Goal: Information Seeking & Learning: Find specific fact

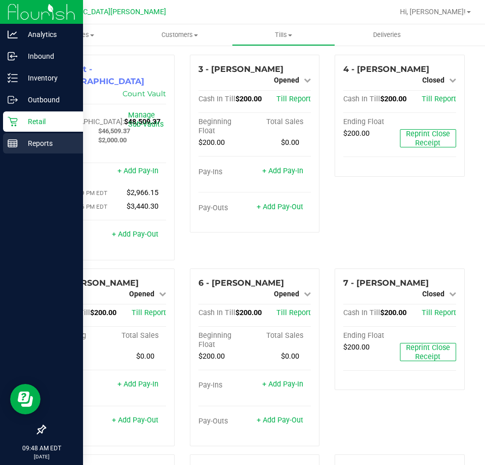
scroll to position [313, 0]
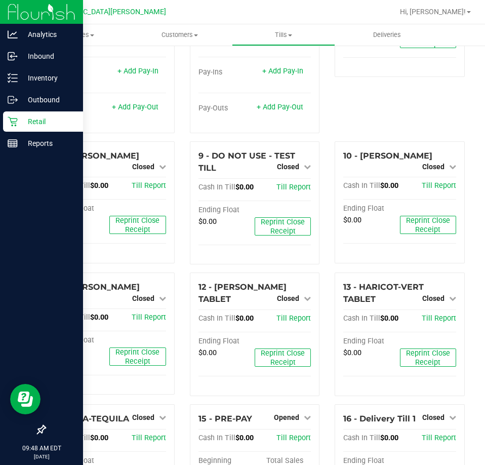
click at [30, 127] on p "Retail" at bounding box center [48, 122] width 61 height 12
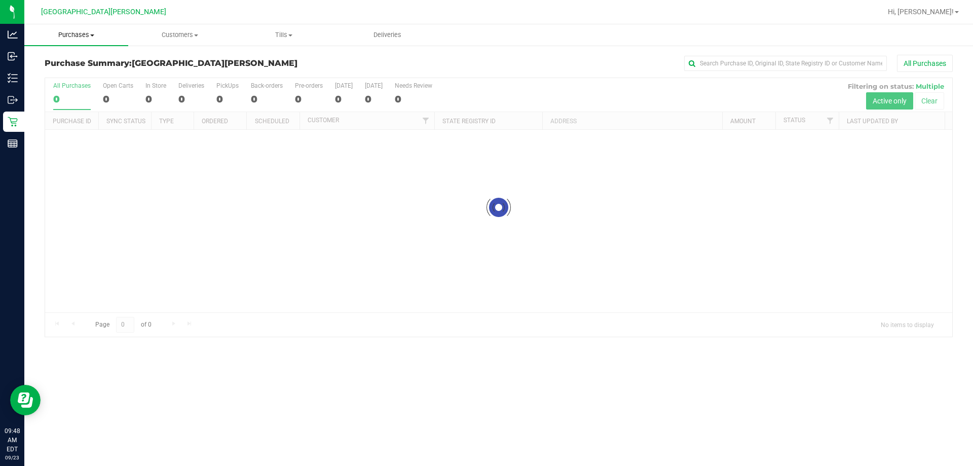
click at [89, 36] on span "Purchases" at bounding box center [76, 34] width 104 height 9
click at [54, 80] on li "All purchases" at bounding box center [76, 86] width 104 height 12
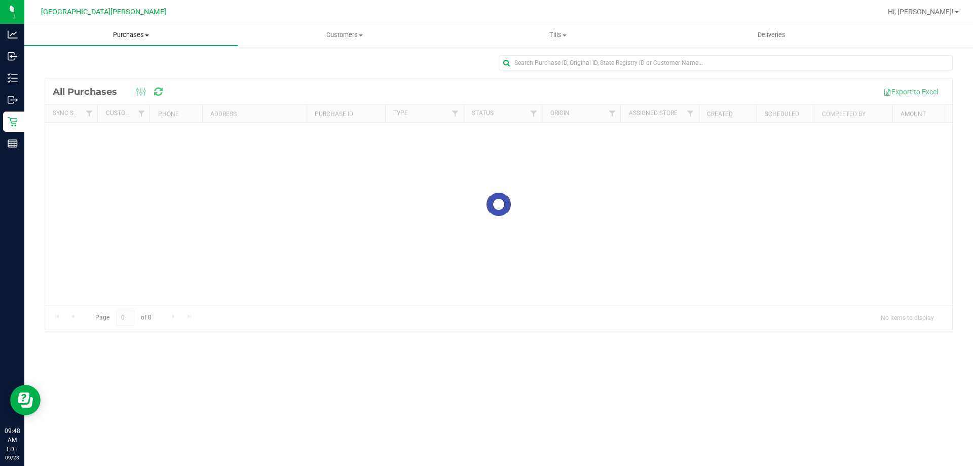
click at [77, 38] on span "Purchases" at bounding box center [130, 34] width 213 height 9
click at [131, 36] on span "Purchases" at bounding box center [130, 34] width 213 height 9
click at [138, 33] on span "Purchases" at bounding box center [130, 34] width 213 height 9
click at [77, 74] on span "Fulfillment" at bounding box center [55, 73] width 63 height 9
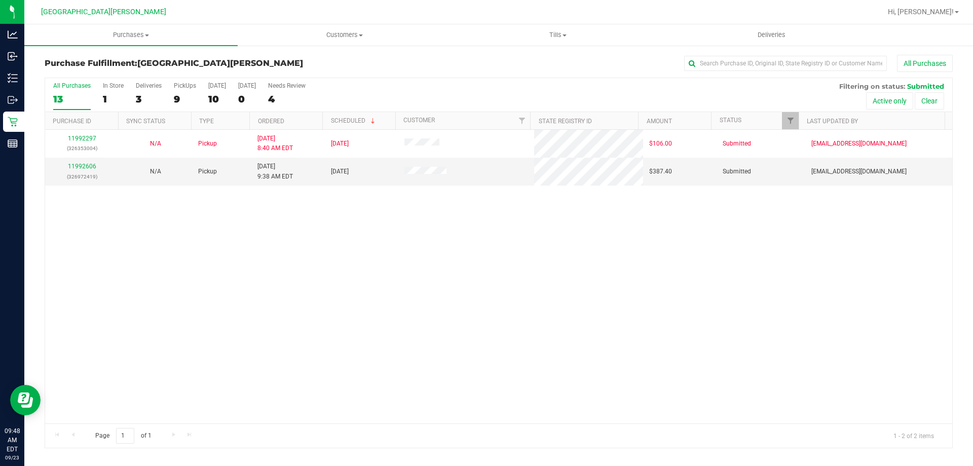
click at [205, 267] on div "11992297 (326353004) N/A Pickup [DATE] 8:40 AM EDT 9/23/2025 $106.00 Submitted …" at bounding box center [498, 276] width 907 height 293
click at [71, 163] on link "11992606" at bounding box center [82, 166] width 28 height 7
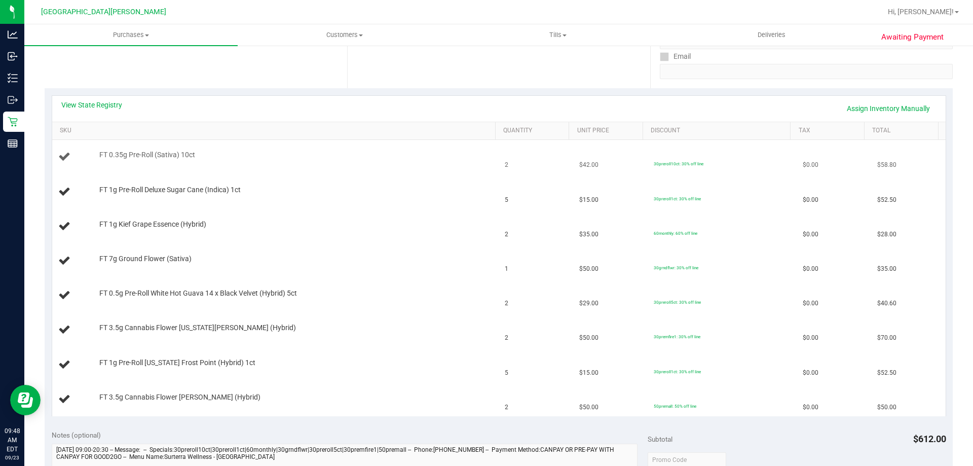
scroll to position [203, 0]
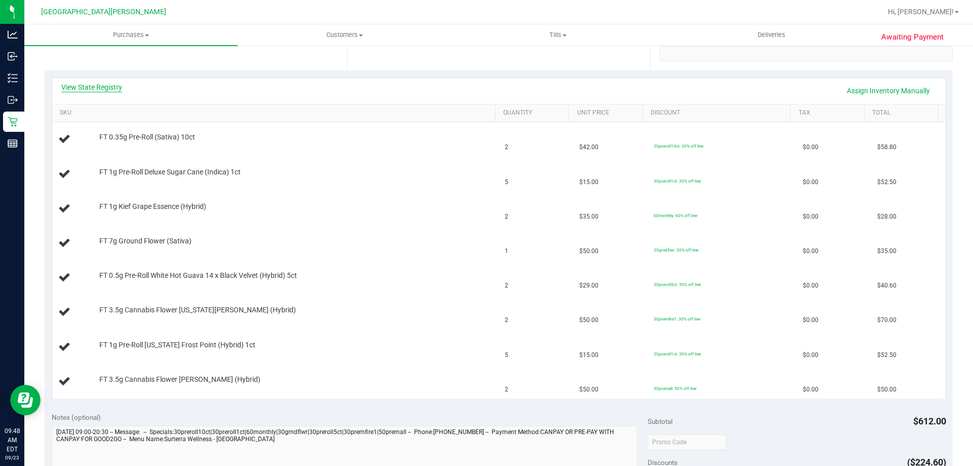
click at [90, 84] on link "View State Registry" at bounding box center [91, 87] width 61 height 10
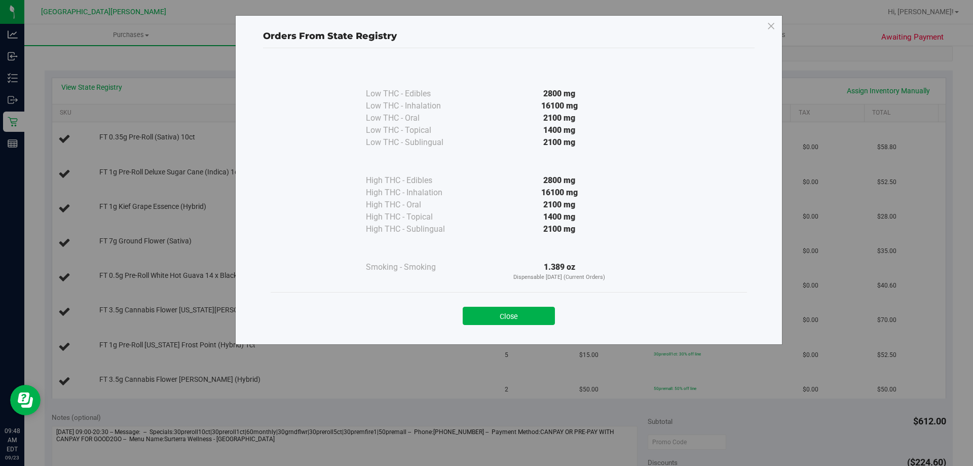
click at [485, 305] on div "Close" at bounding box center [508, 312] width 461 height 25
click at [485, 311] on button "Close" at bounding box center [509, 316] width 92 height 18
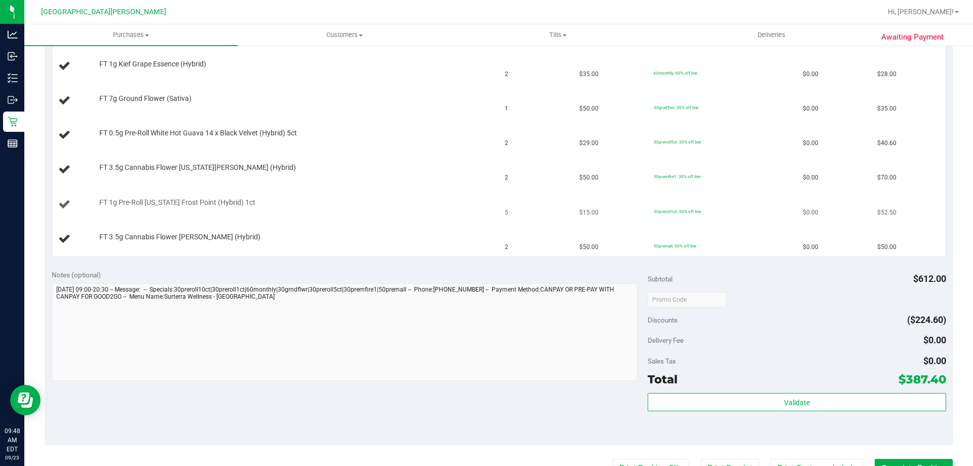
scroll to position [355, 0]
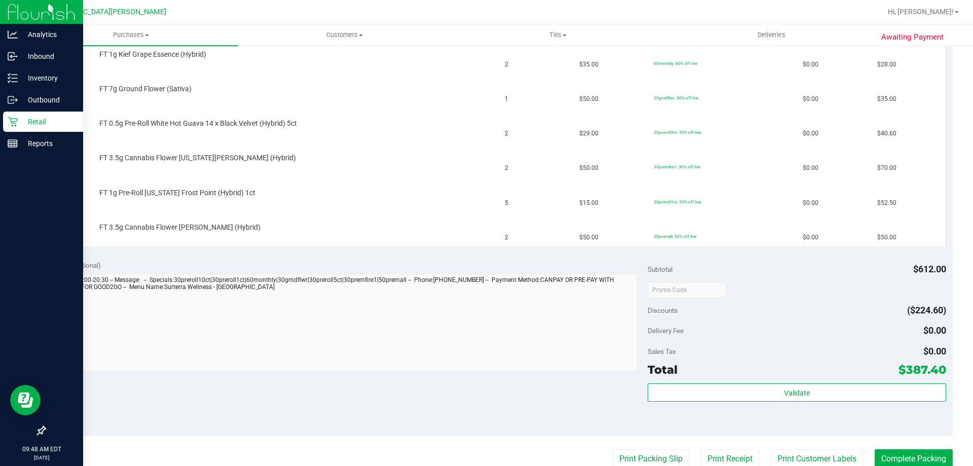
click at [15, 128] on div "Retail" at bounding box center [43, 121] width 80 height 20
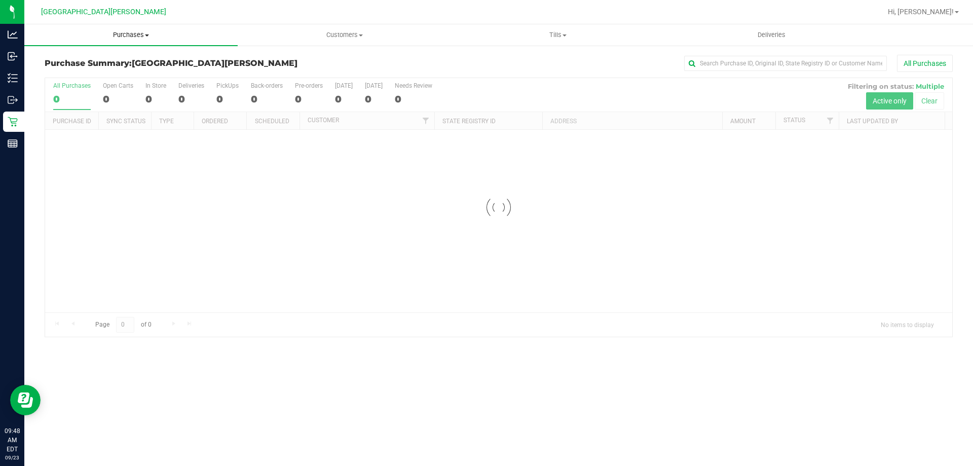
click at [134, 33] on span "Purchases" at bounding box center [130, 34] width 213 height 9
click at [81, 71] on span "Fulfillment" at bounding box center [55, 73] width 63 height 9
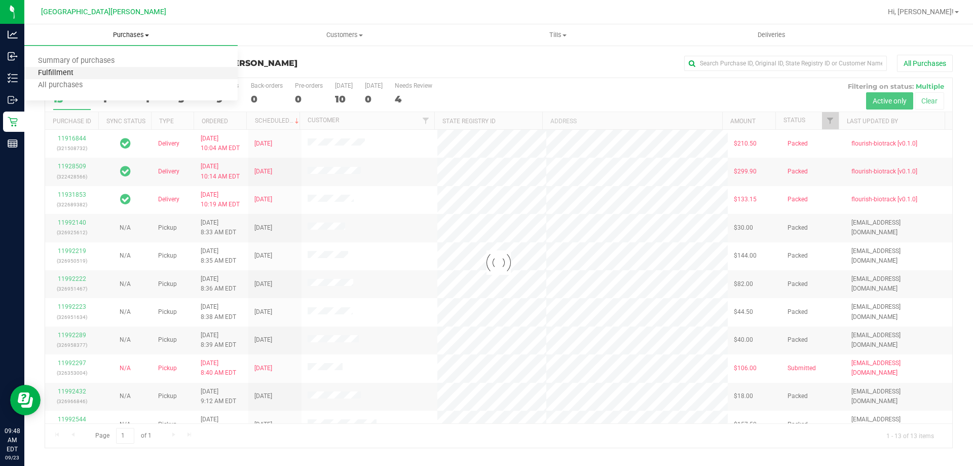
click at [81, 71] on span "Fulfillment" at bounding box center [55, 73] width 63 height 9
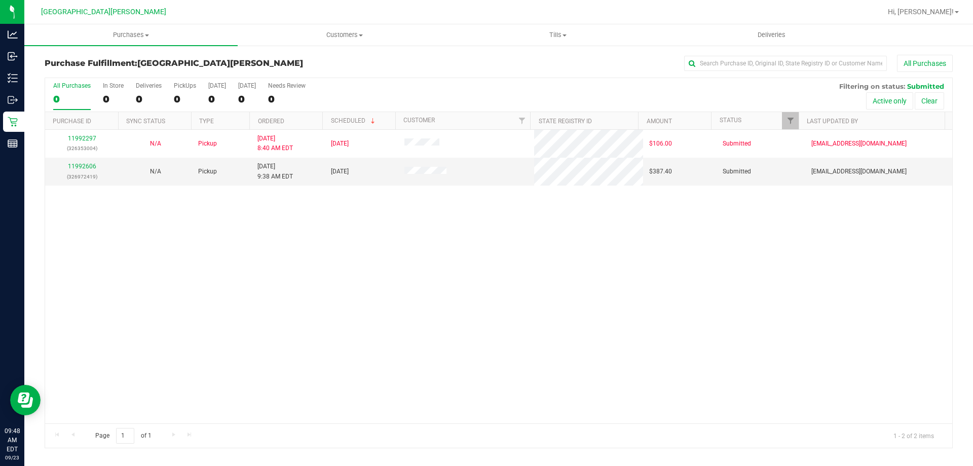
click at [246, 363] on div "11992297 (326353004) N/A Pickup [DATE] 8:40 AM EDT 9/23/2025 $106.00 Submitted …" at bounding box center [498, 276] width 907 height 293
click at [85, 163] on link "11992606" at bounding box center [82, 166] width 28 height 7
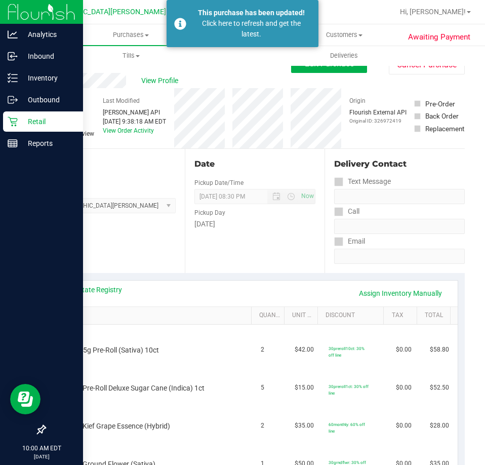
click at [18, 123] on p "Retail" at bounding box center [48, 122] width 61 height 12
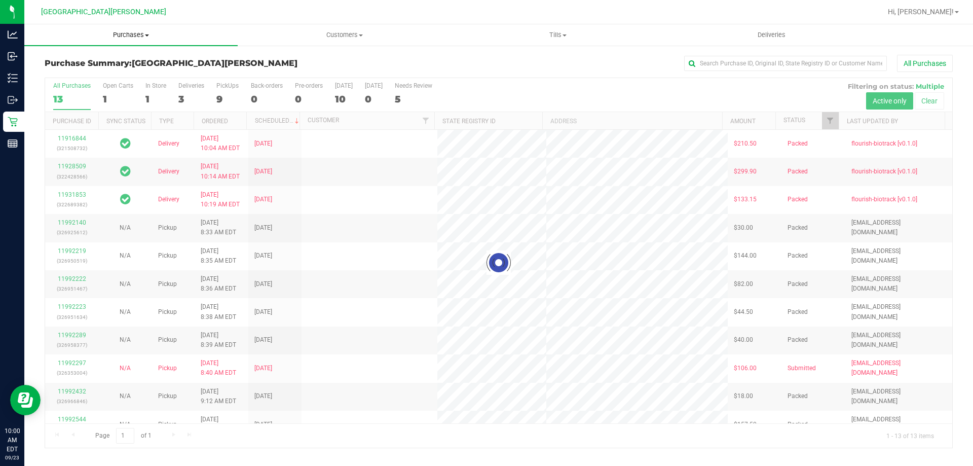
click at [122, 34] on span "Purchases" at bounding box center [130, 34] width 213 height 9
click at [89, 74] on li "Fulfillment" at bounding box center [130, 73] width 213 height 12
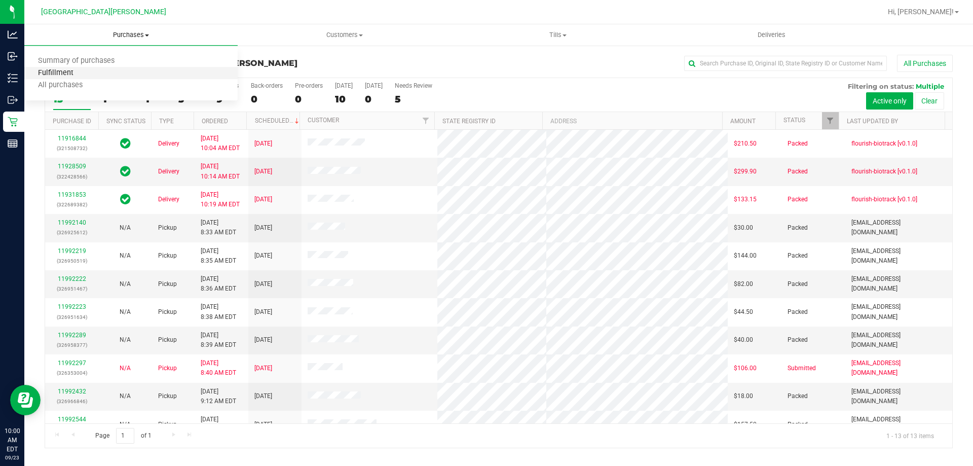
click at [82, 71] on span "Fulfillment" at bounding box center [55, 73] width 63 height 9
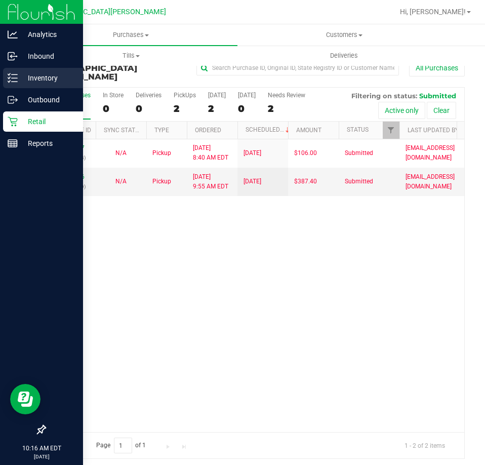
click at [37, 71] on div "Inventory" at bounding box center [43, 78] width 80 height 20
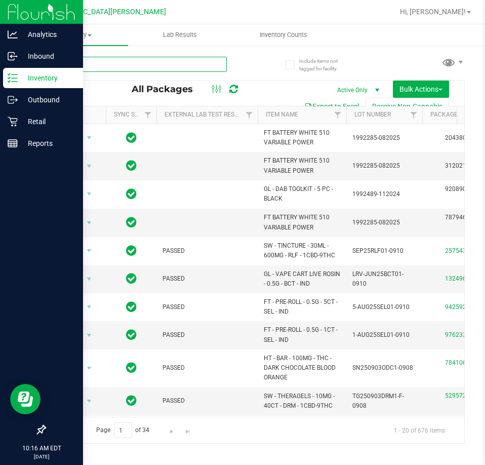
click at [110, 69] on input "text" at bounding box center [136, 64] width 182 height 15
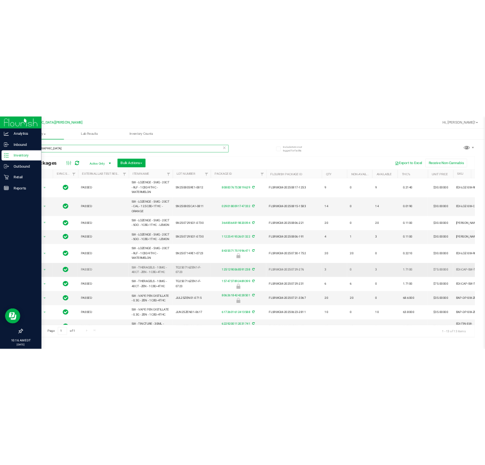
scroll to position [51, 0]
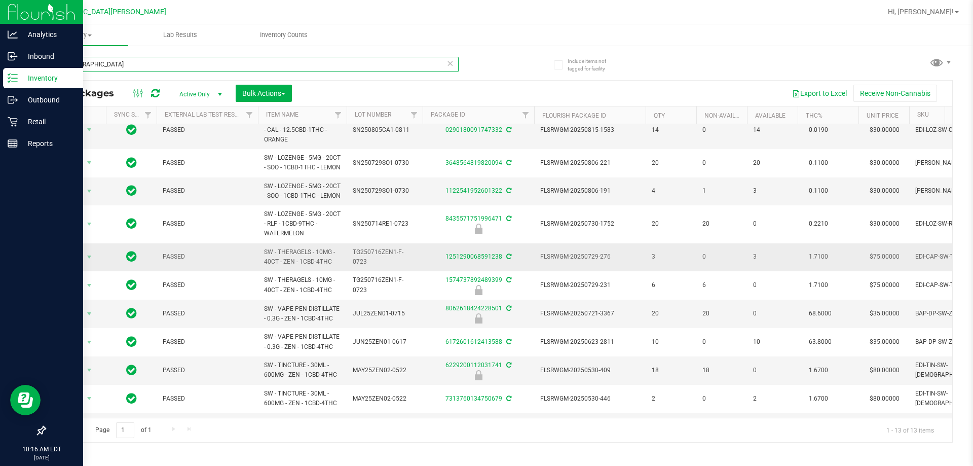
type input "[DEMOGRAPHIC_DATA]"
click at [304, 266] on span "SW - THERAGELS - 10MG - 40CT - ZEN - 1CBD-4THC" at bounding box center [302, 256] width 77 height 19
